Goal: Task Accomplishment & Management: Use online tool/utility

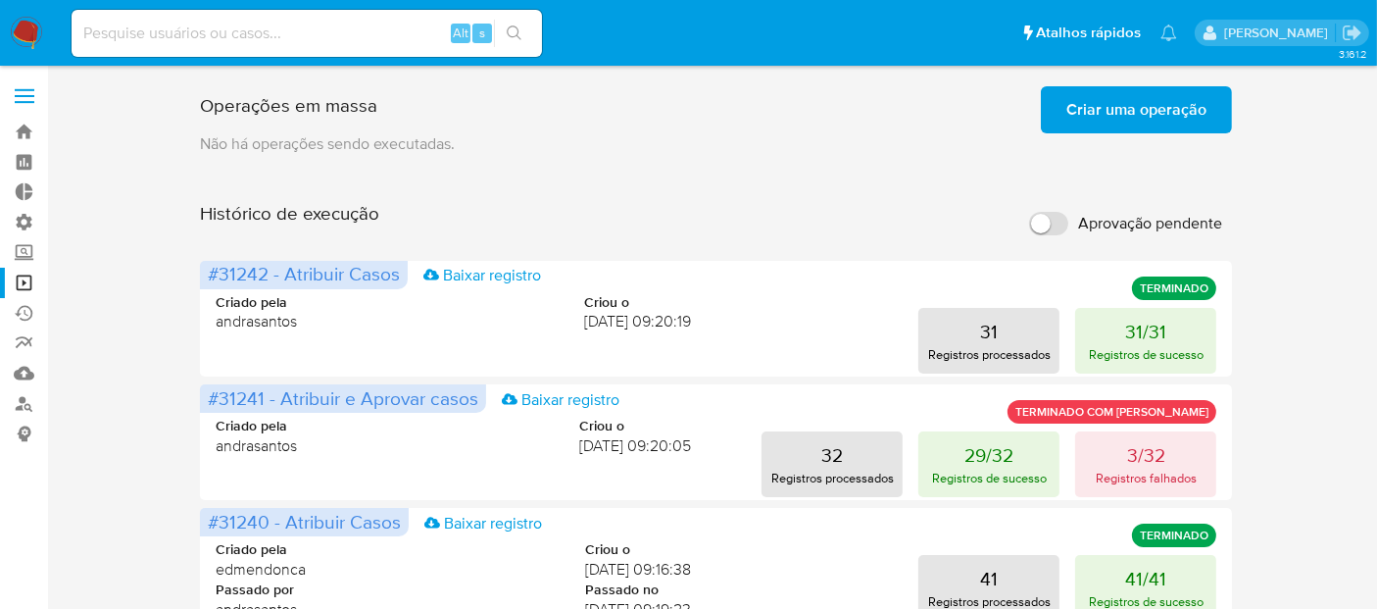
click at [1121, 105] on span "Criar uma operação" at bounding box center [1137, 109] width 140 height 43
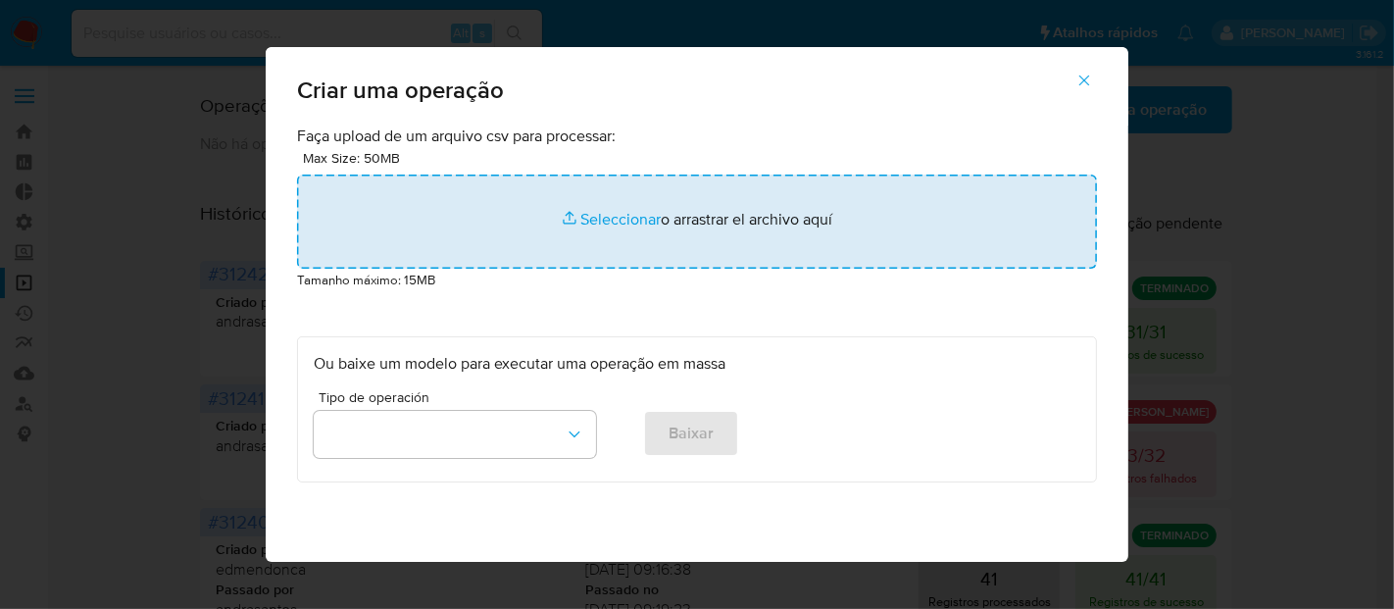
click at [619, 219] on input "file" at bounding box center [697, 221] width 800 height 94
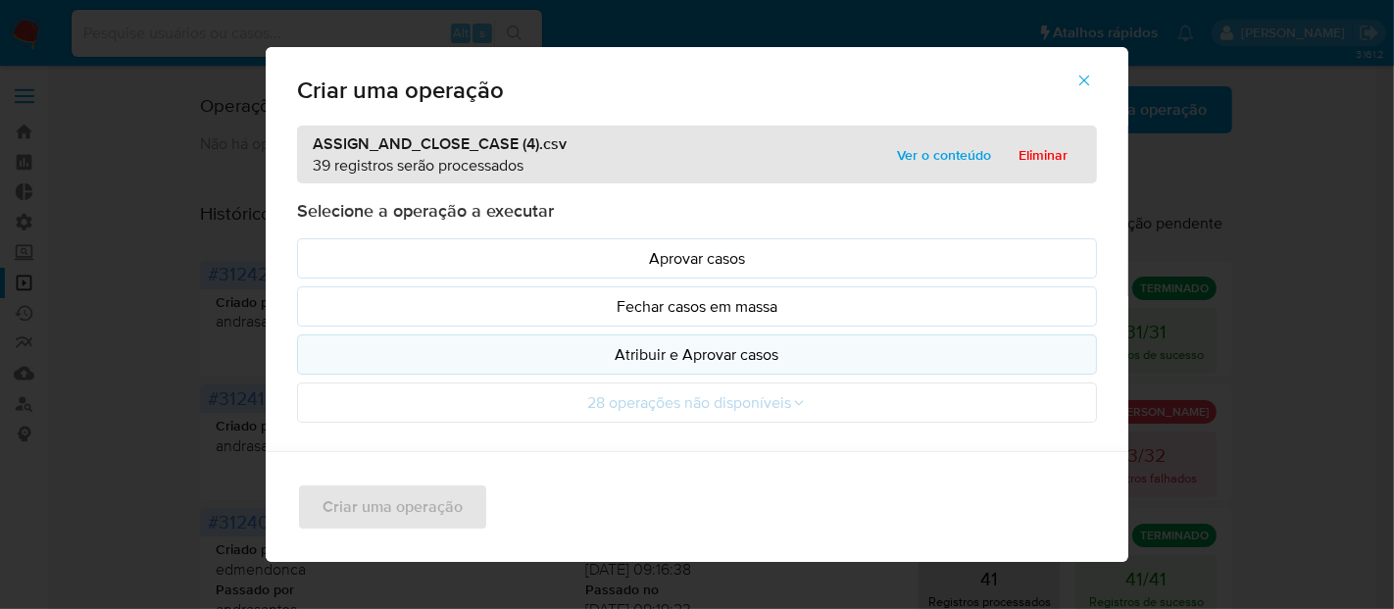
drag, startPoint x: 619, startPoint y: 219, endPoint x: 613, endPoint y: 343, distance: 124.6
click at [613, 343] on p "Atribuir e Aprovar casos" at bounding box center [697, 354] width 767 height 23
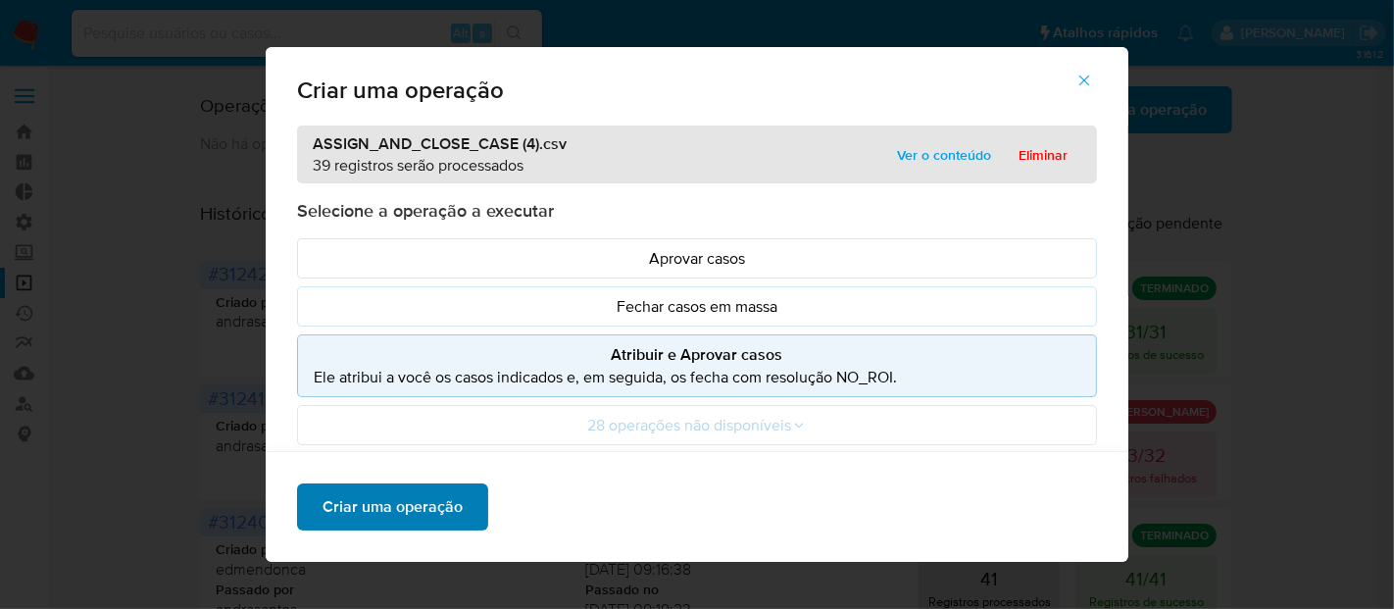
click at [397, 516] on span "Criar uma operação" at bounding box center [393, 506] width 140 height 43
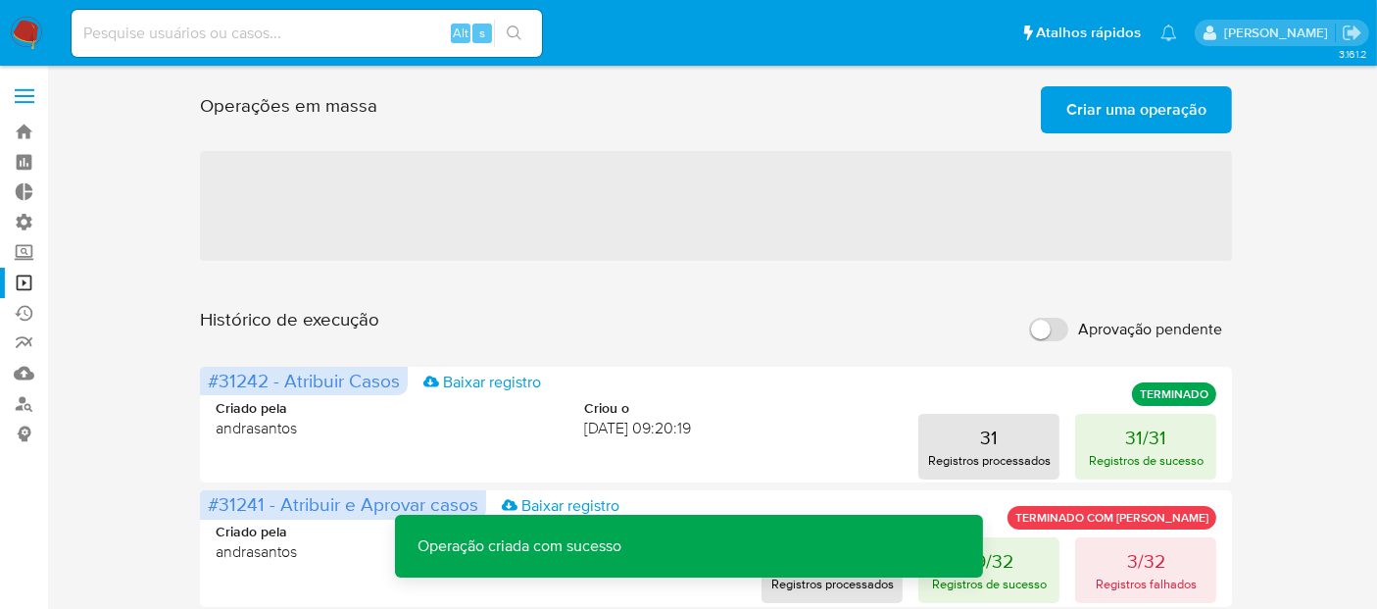
click at [1089, 102] on span "Criar uma operação" at bounding box center [1137, 109] width 140 height 43
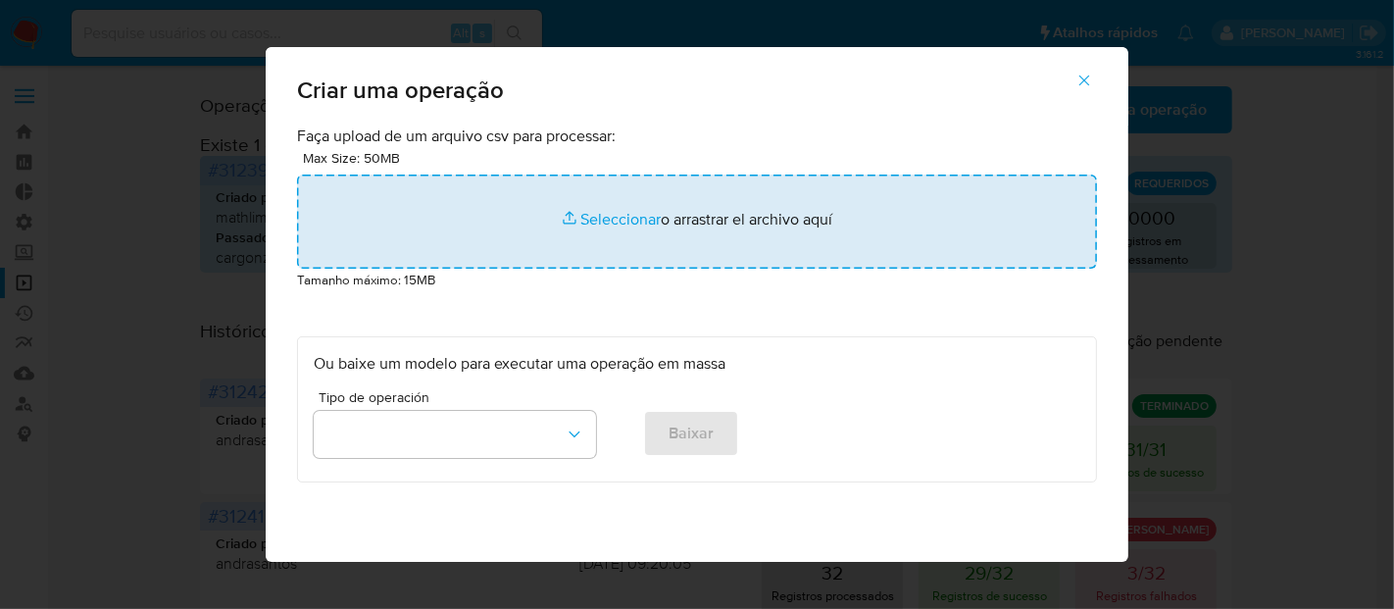
click at [621, 220] on input "file" at bounding box center [697, 221] width 800 height 94
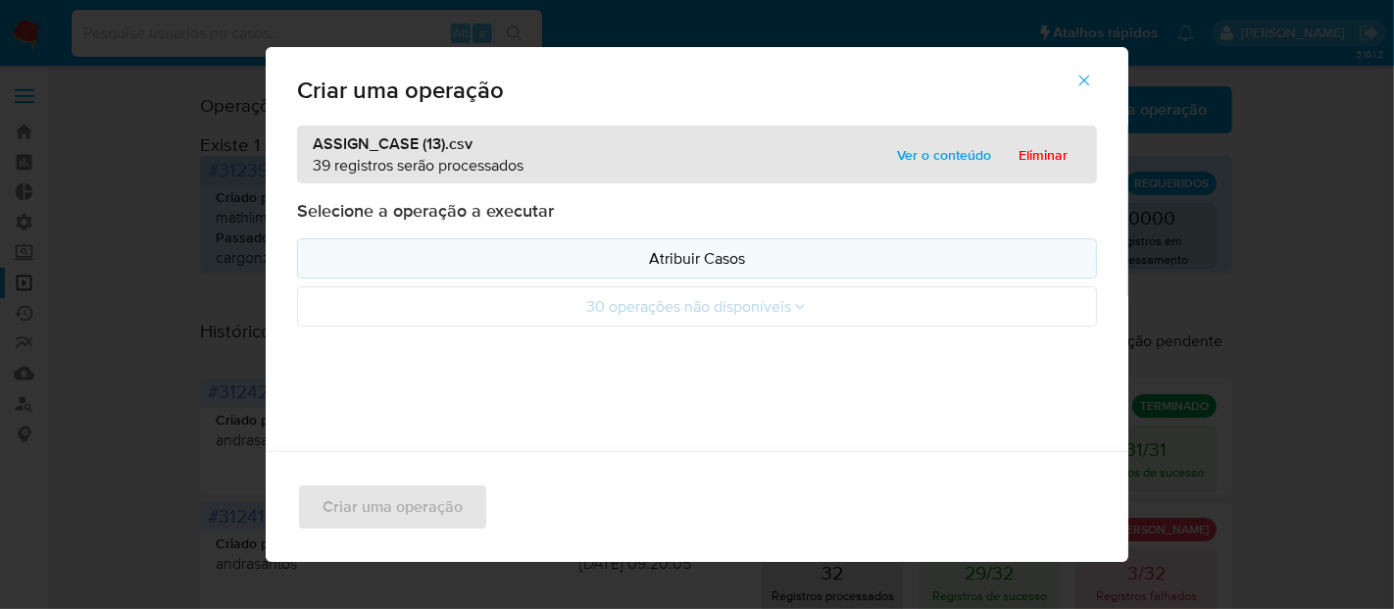
click at [490, 258] on p "Atribuir Casos" at bounding box center [697, 258] width 767 height 23
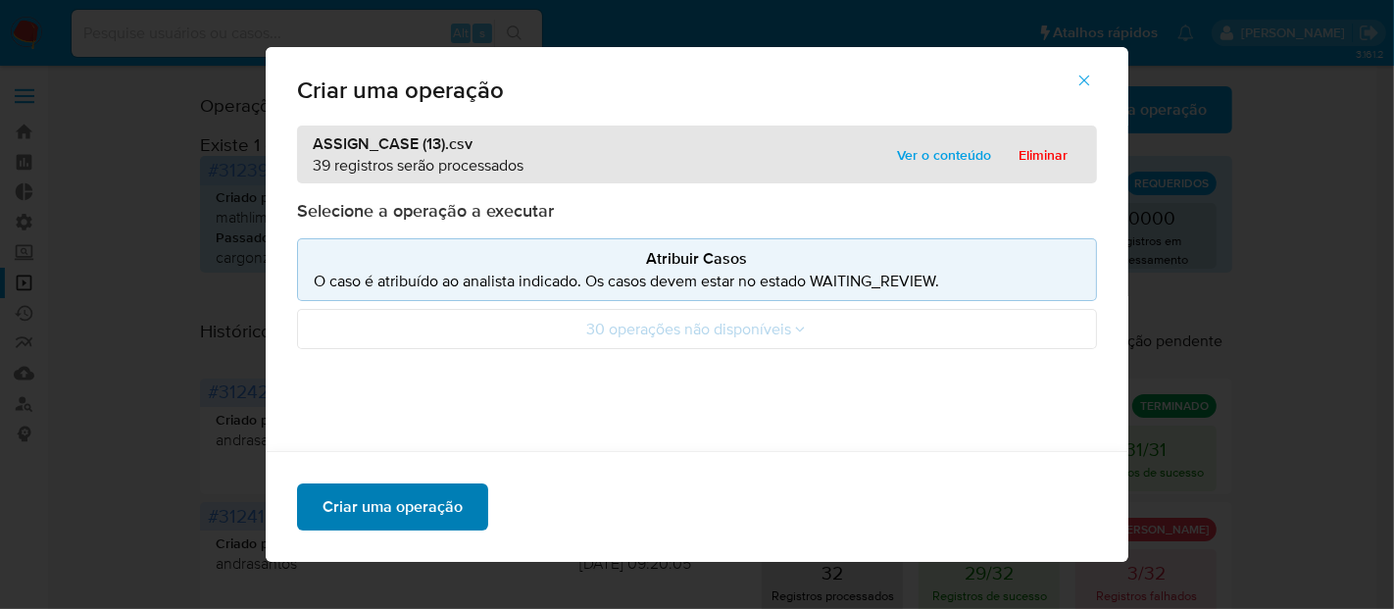
click at [443, 504] on span "Criar uma operação" at bounding box center [393, 506] width 140 height 43
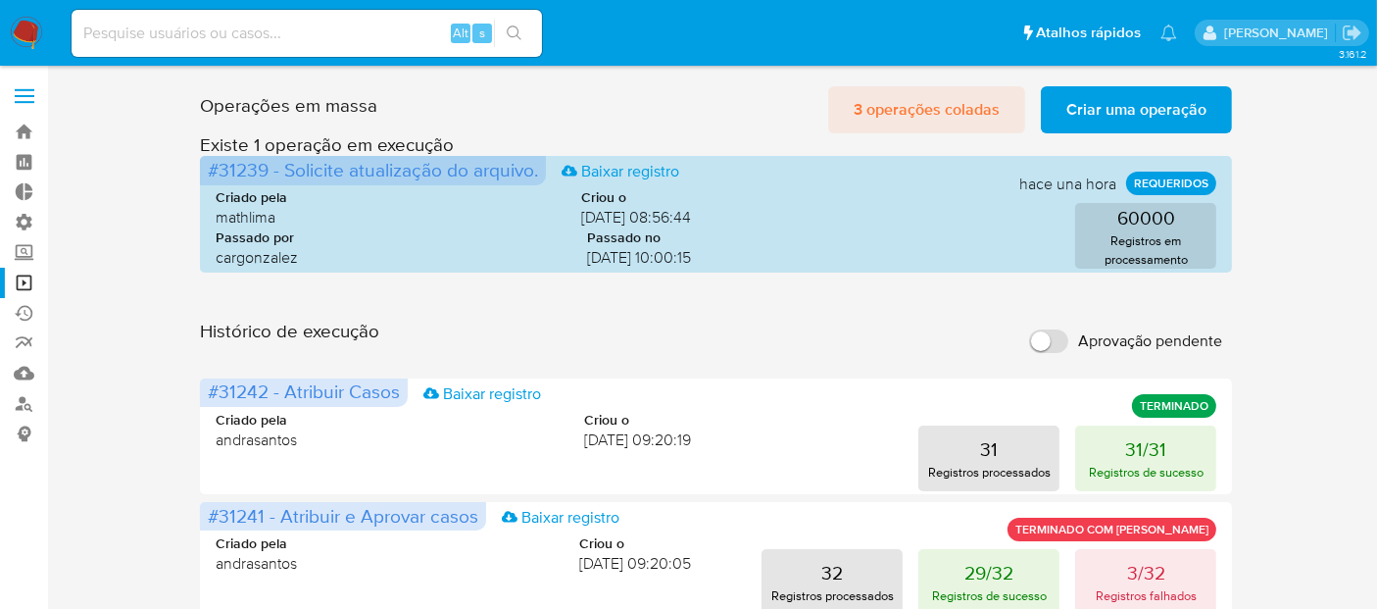
click at [887, 98] on span "3 operações coladas" at bounding box center [927, 109] width 146 height 43
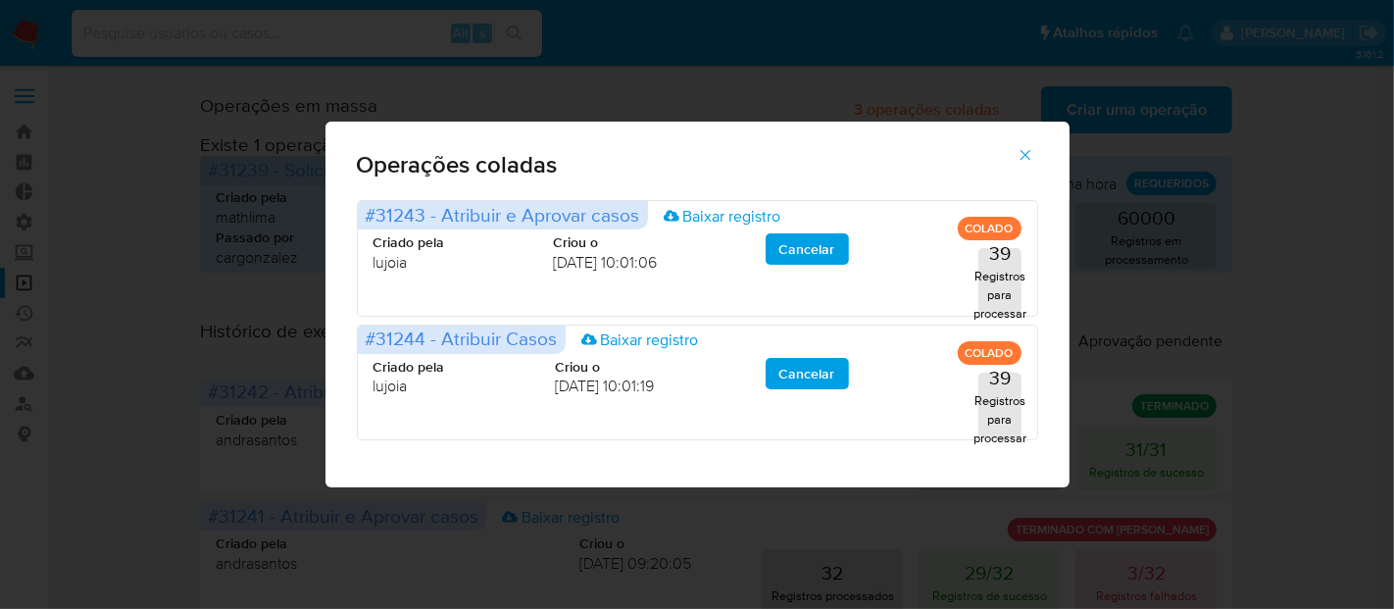
click at [1031, 150] on icon "button" at bounding box center [1026, 155] width 18 height 18
